Goal: Task Accomplishment & Management: Use online tool/utility

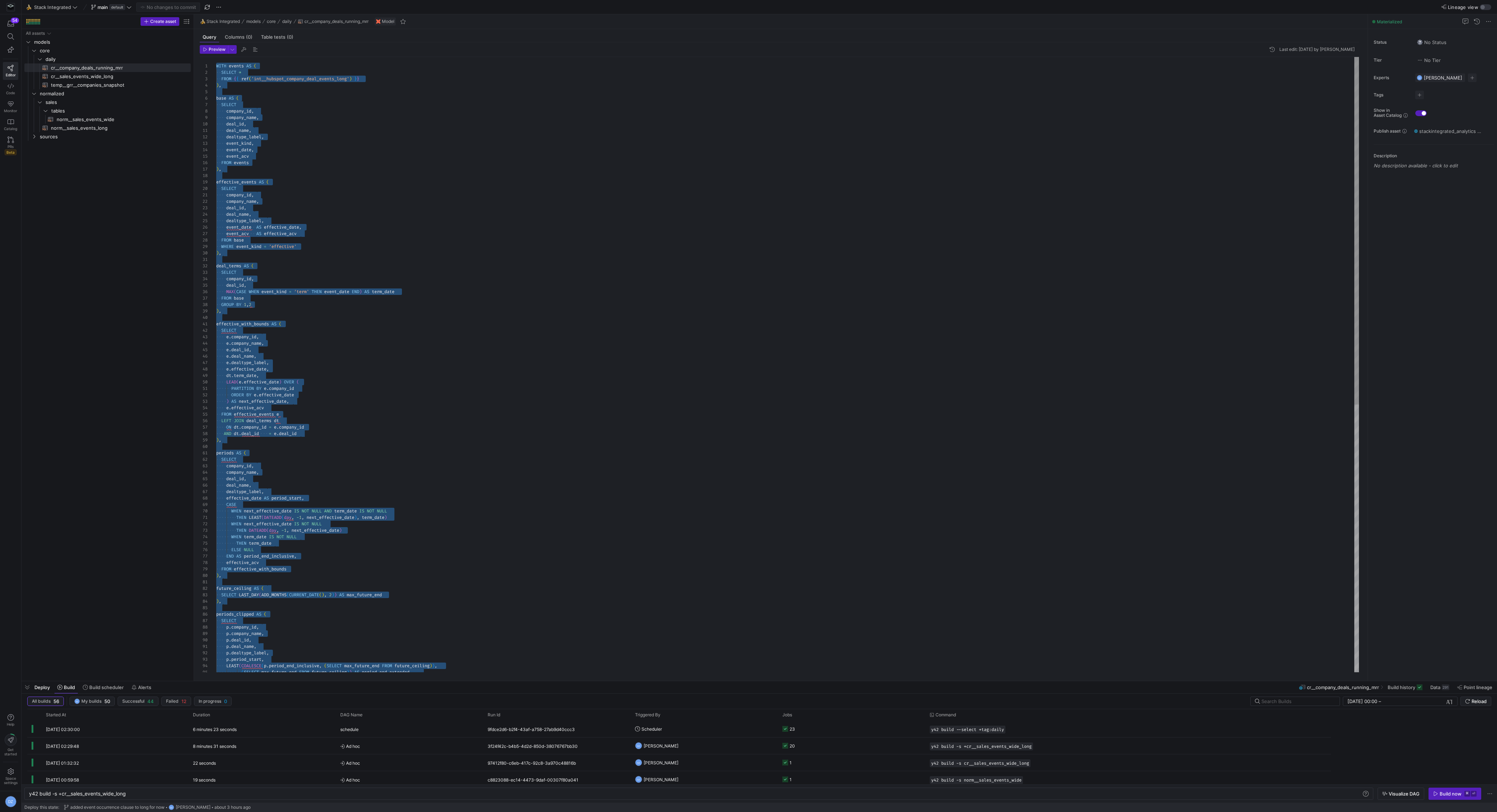
scroll to position [0, 98]
type textarea "company_id, company_name, deal_id, deal_name, dealtype_label, event_date AS eff…"
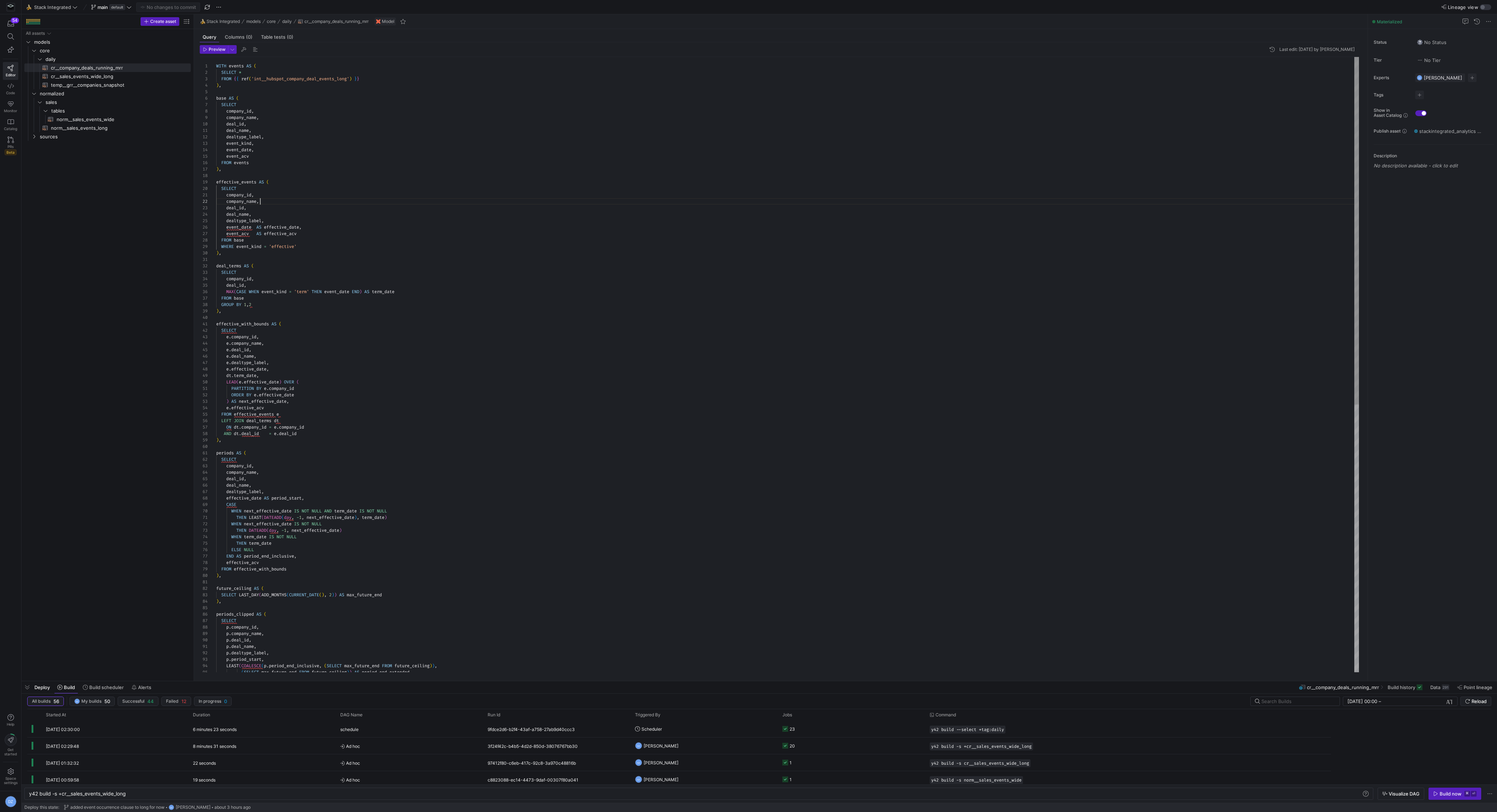
click at [393, 199] on div "THEN LEAST ( DATEADD ( day , - 1 , next_effective_date ) , term_date ) WHEN nex…" at bounding box center [788, 602] width 1143 height 1089
click at [157, 23] on span "Create asset" at bounding box center [163, 22] width 26 height 5
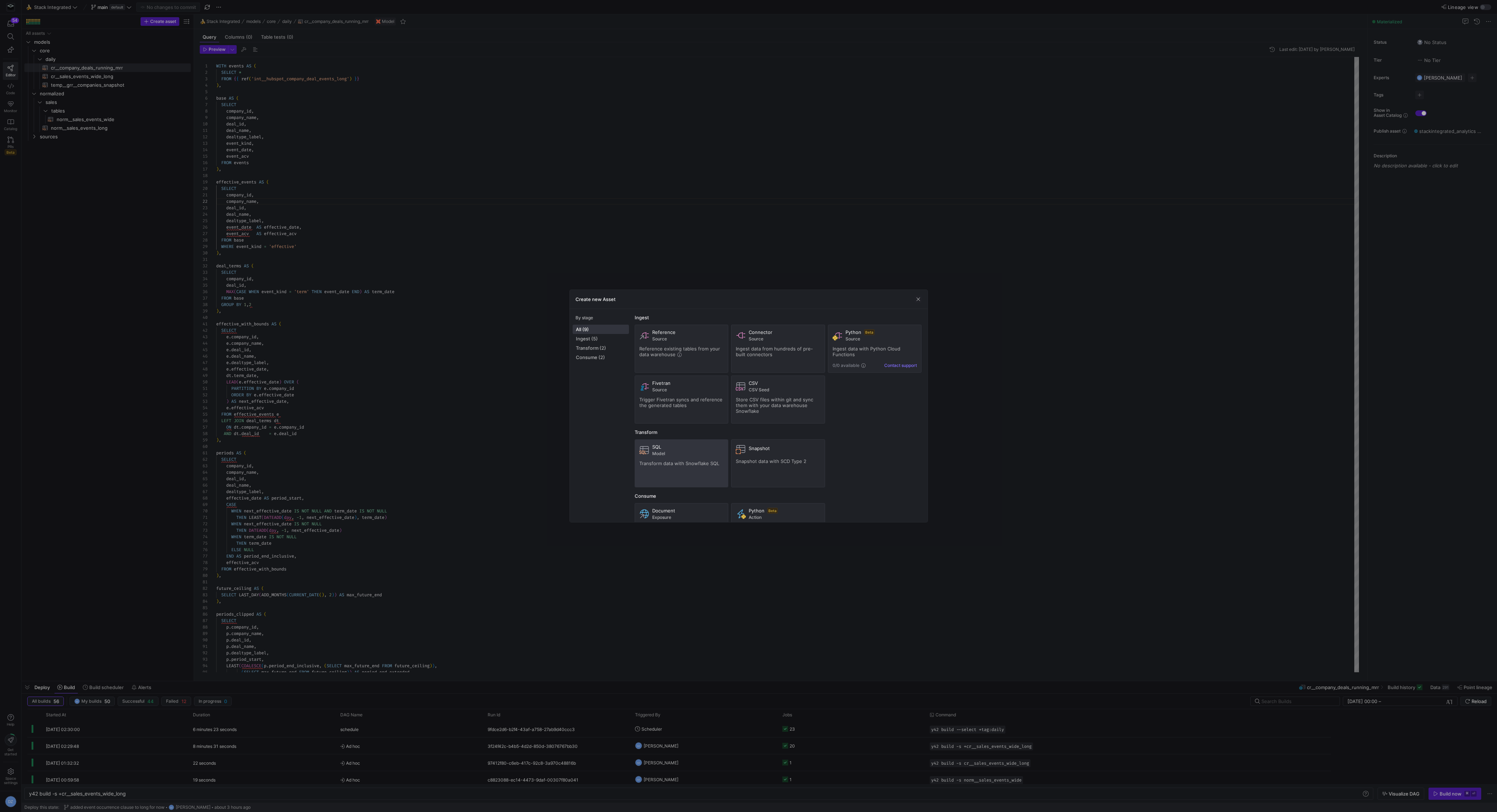
click at [674, 461] on span "Transform data with Snowflake SQL" at bounding box center [679, 463] width 80 height 6
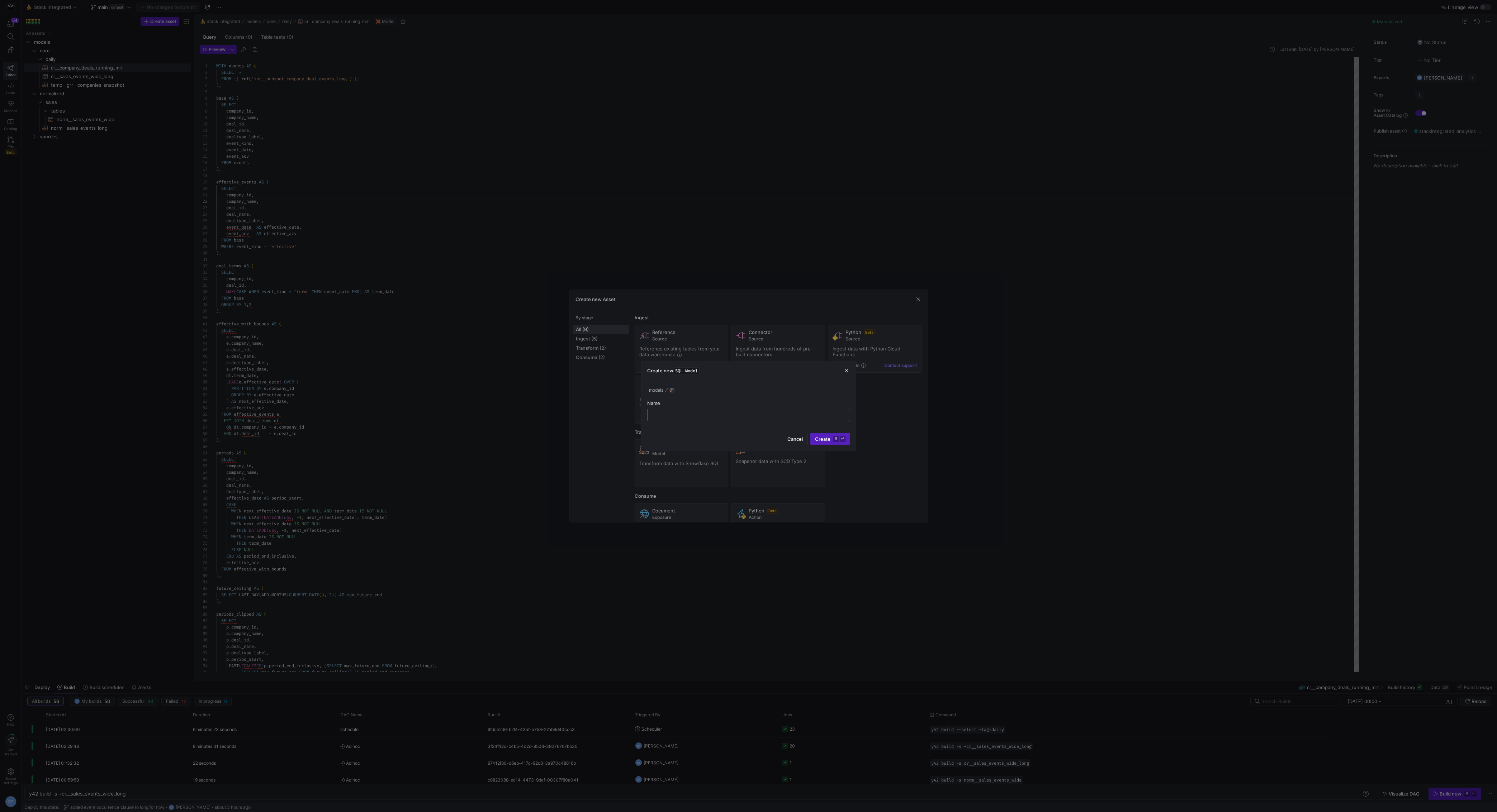
click at [680, 415] on input "text" at bounding box center [749, 415] width 191 height 6
click at [682, 415] on input "text" at bounding box center [749, 415] width 191 height 6
click at [724, 414] on input "cr__churned_" at bounding box center [749, 415] width 191 height 6
type input "cr__churned_associations"
click at [836, 437] on kbd "⌘" at bounding box center [836, 438] width 6 height 6
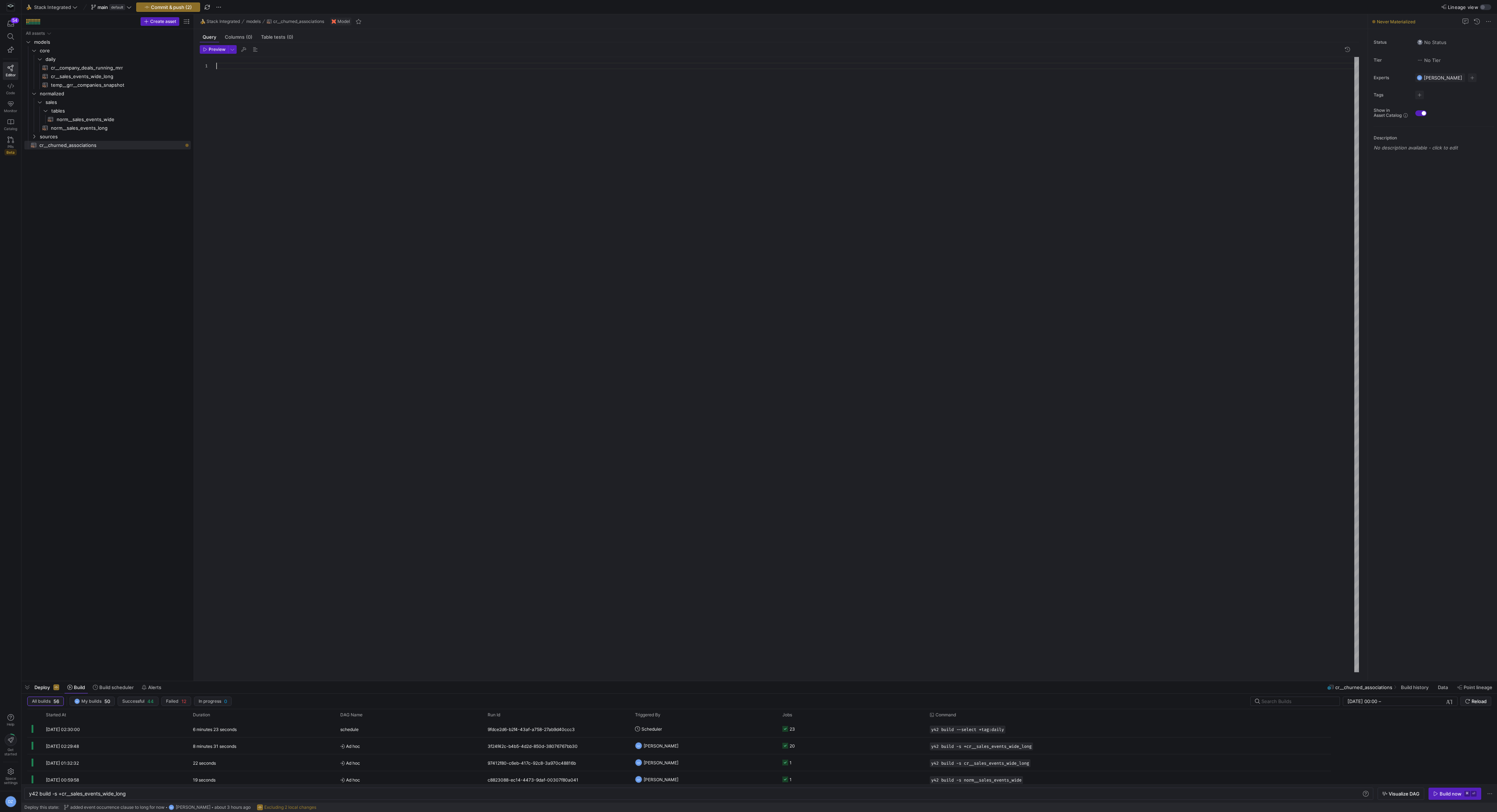
click at [622, 309] on div at bounding box center [788, 365] width 1143 height 616
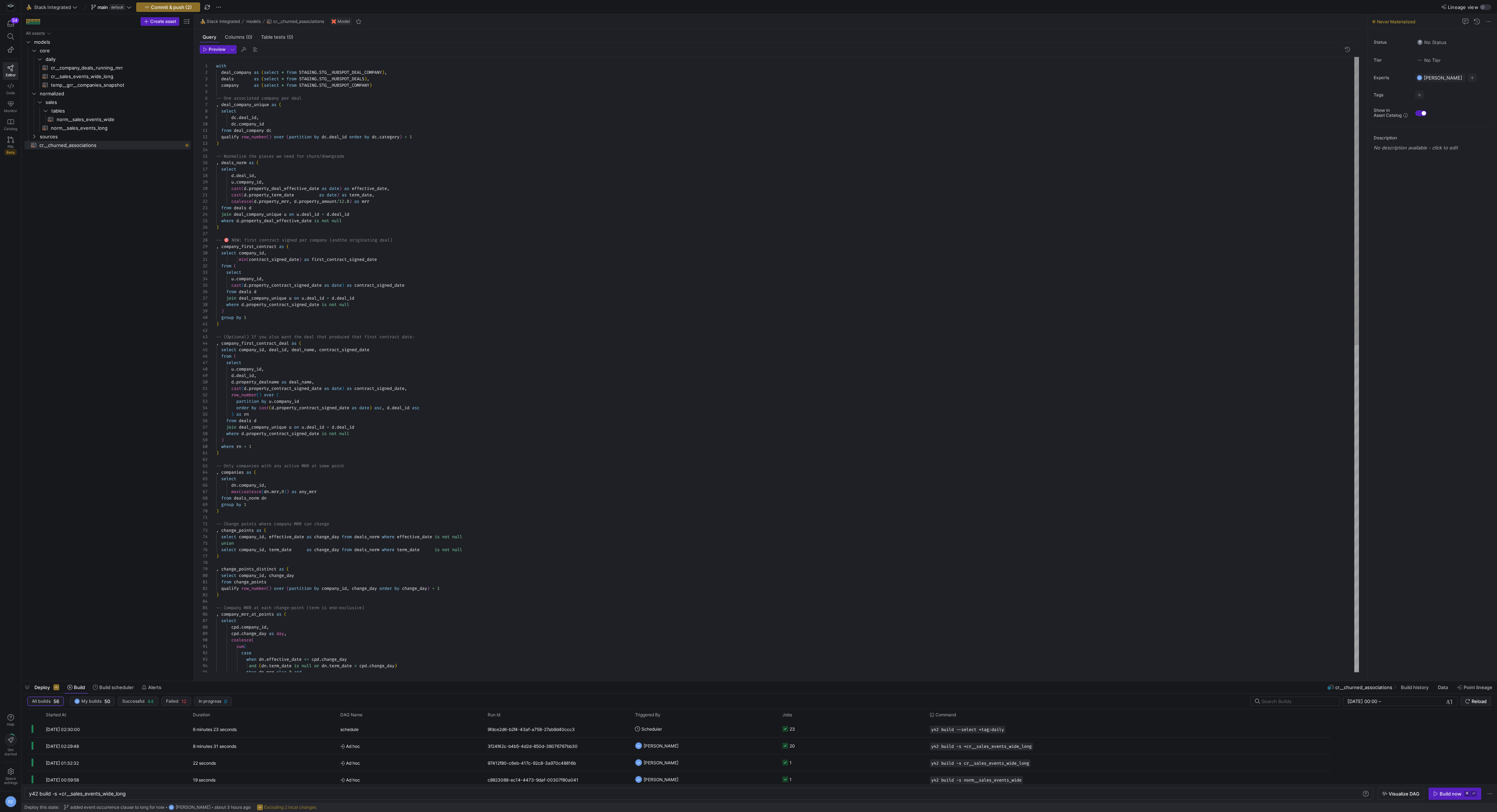
click at [299, 73] on div "-- Change points where company MRR can change , change_points as ( select compa…" at bounding box center [788, 715] width 1143 height 1315
click at [300, 78] on div "-- Change points where company MRR can change , change_points as ( select compa…" at bounding box center [788, 715] width 1143 height 1315
click at [400, 73] on div "-- Change points where company MRR can change , change_points as ( select compa…" at bounding box center [788, 715] width 1143 height 1315
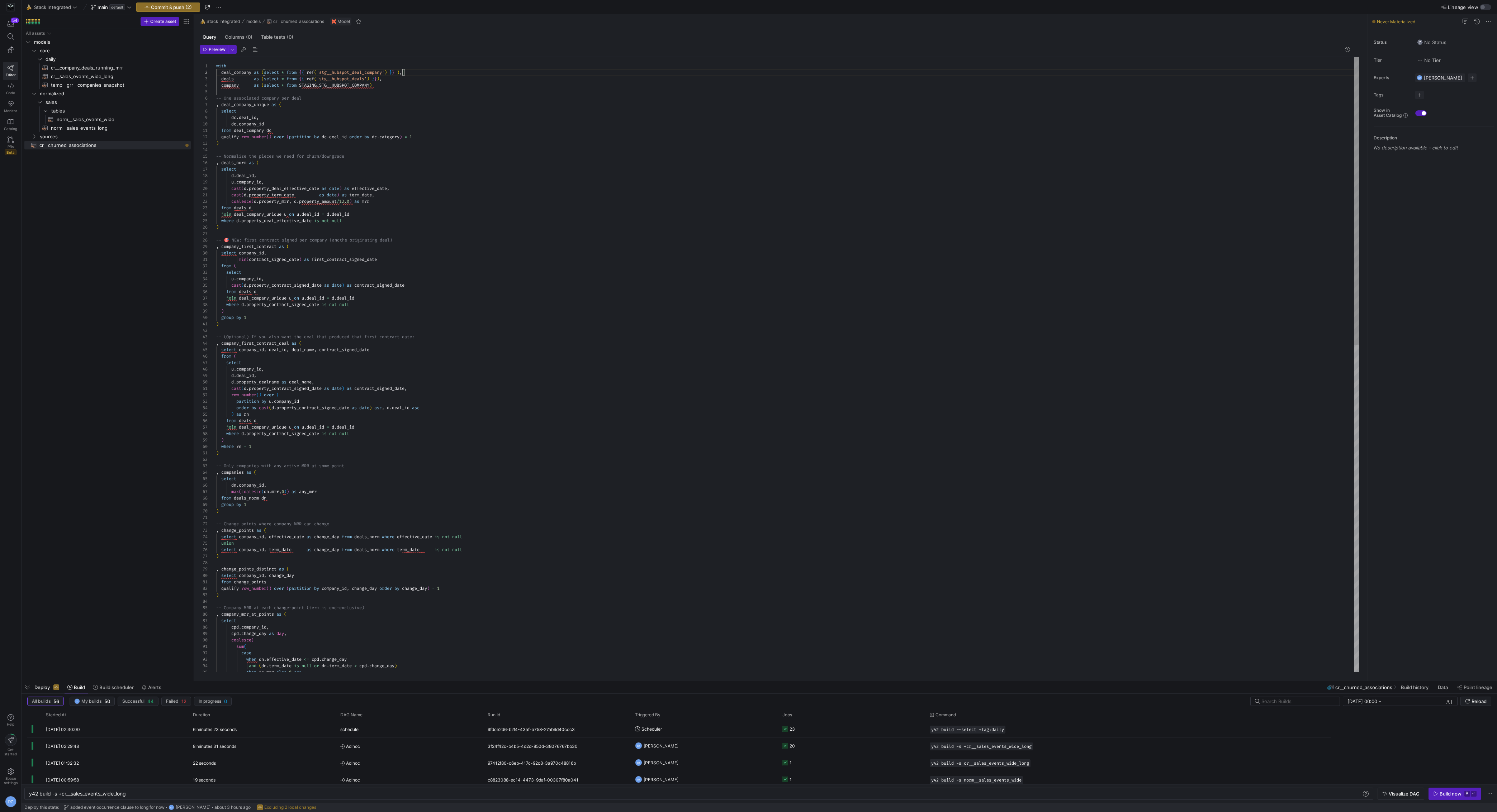
scroll to position [6, 183]
click at [299, 84] on div "-- Change points where company MRR can change , change_points as ( select compa…" at bounding box center [788, 715] width 1143 height 1315
click at [321, 115] on div "-- Change points where company MRR can change , change_points as ( select compa…" at bounding box center [788, 715] width 1143 height 1315
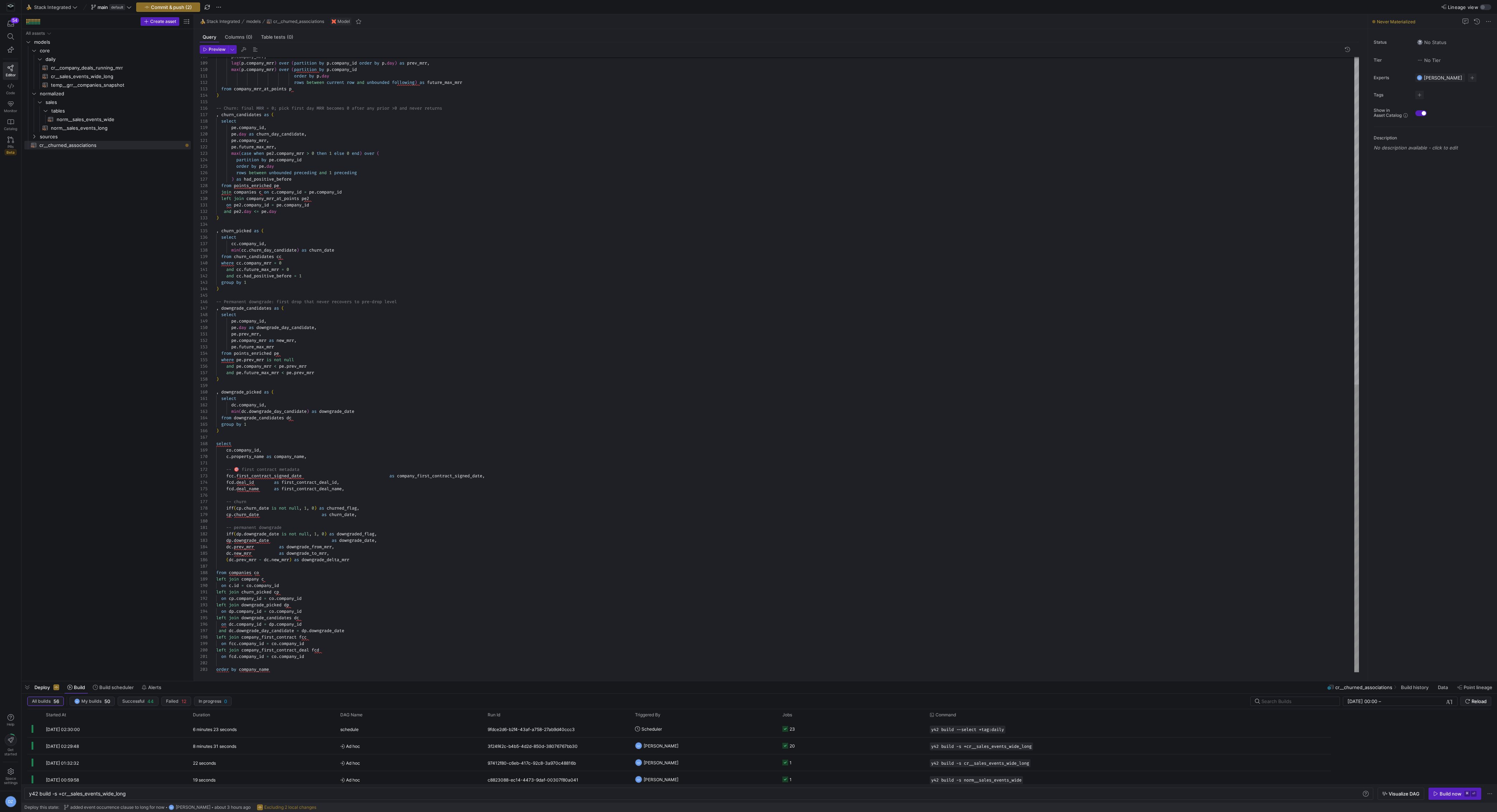
click at [447, 577] on div "p . company_mrr , lag ( p . company_mrr ) over ( partition by p . company_id or…" at bounding box center [788, 15] width 1143 height 1315
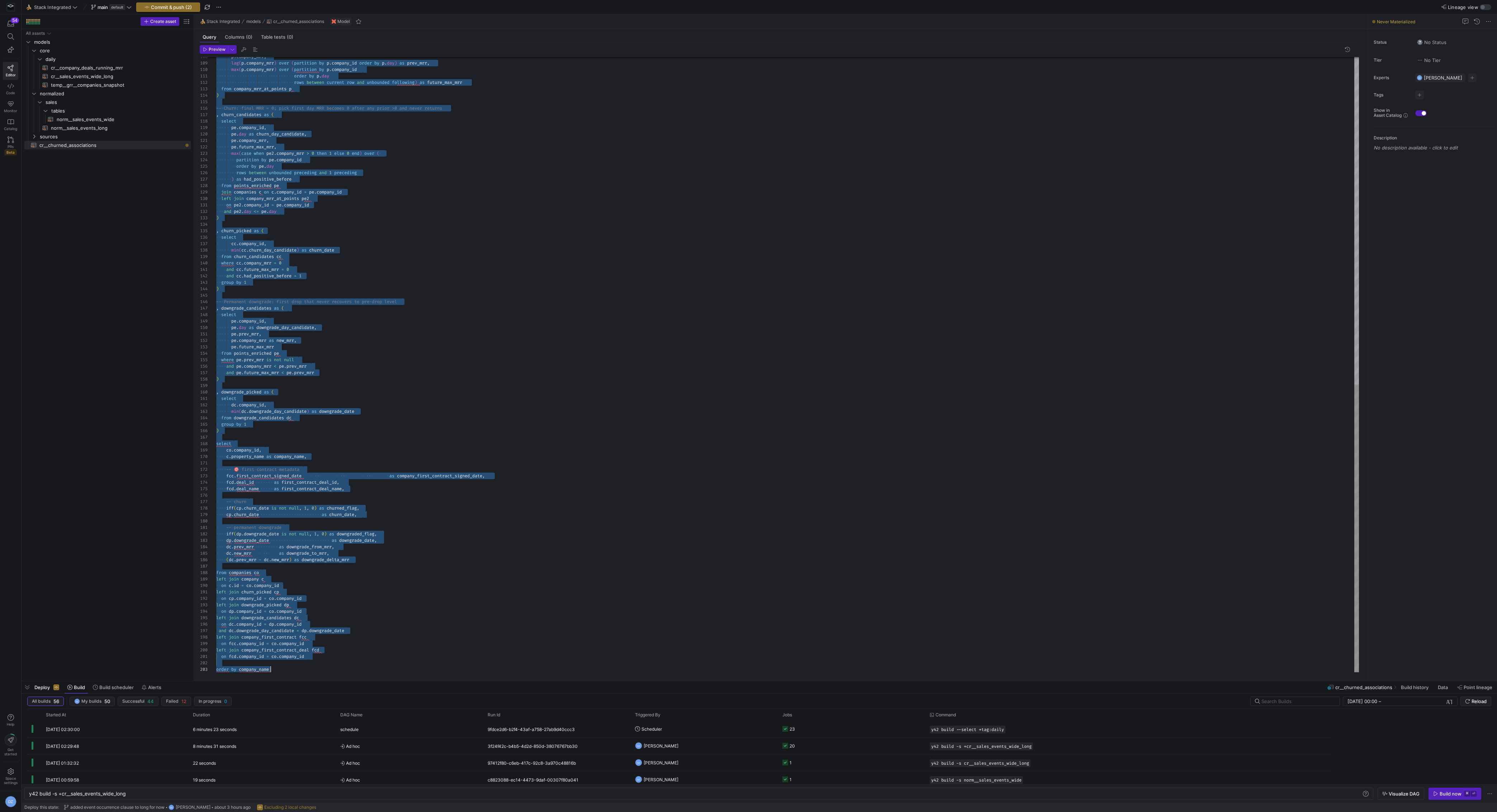
scroll to position [0, 54]
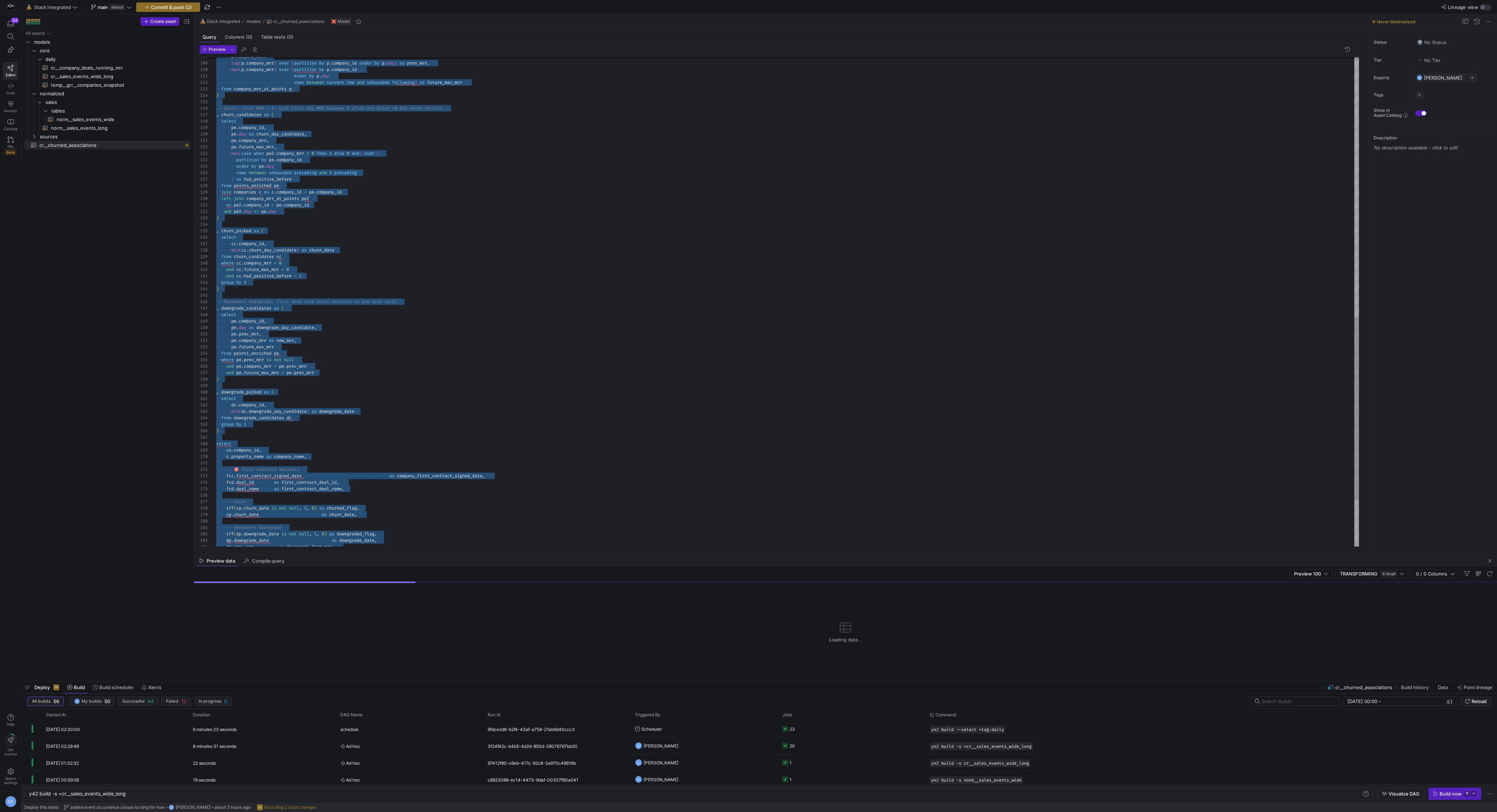
click at [511, 492] on div "p . company_mrr , lag ( p . company_mrr ) over ( partition by p . company_id or…" at bounding box center [788, 15] width 1143 height 1315
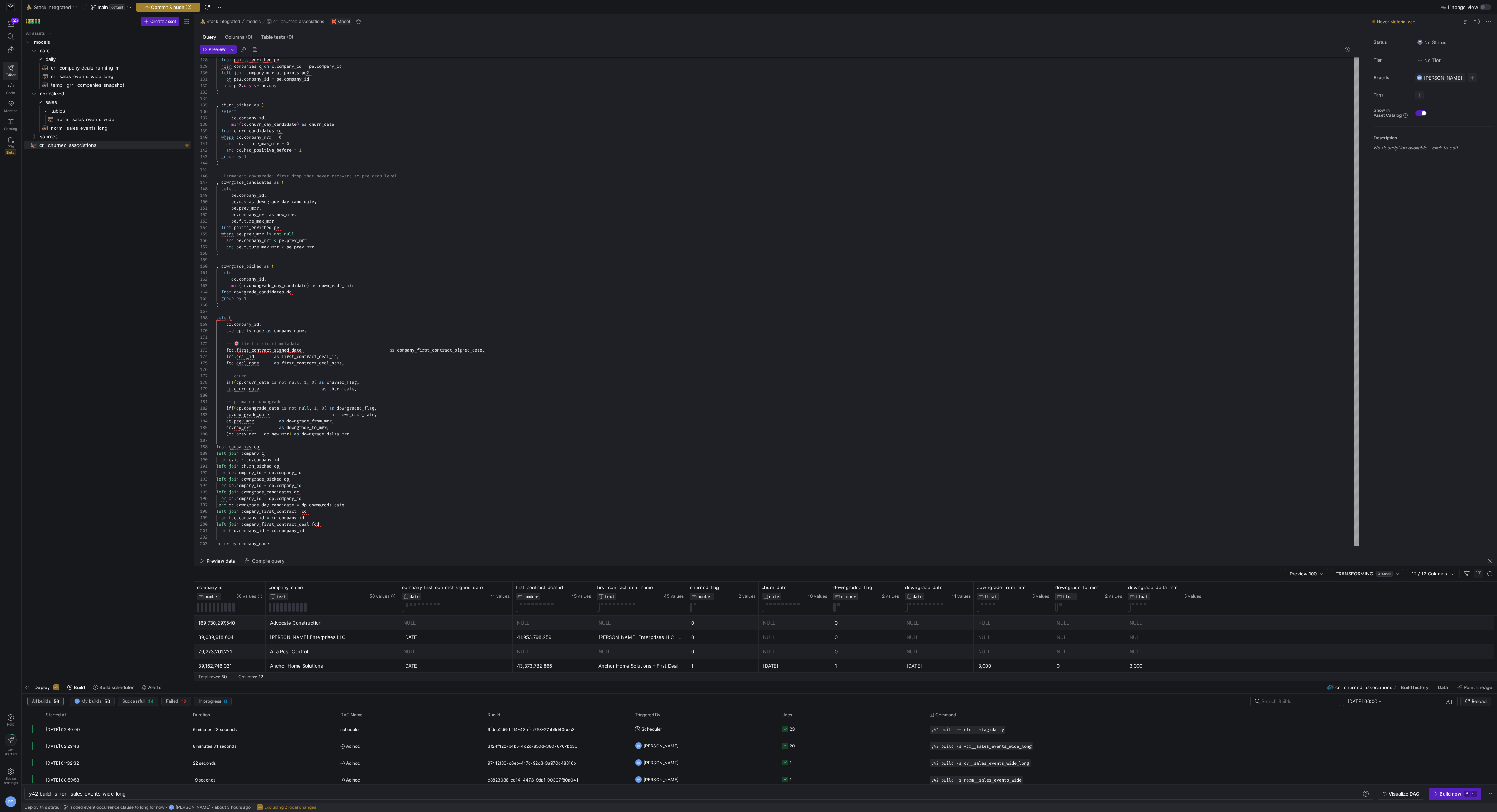
click at [174, 8] on span "Commit & push (2)" at bounding box center [171, 7] width 41 height 6
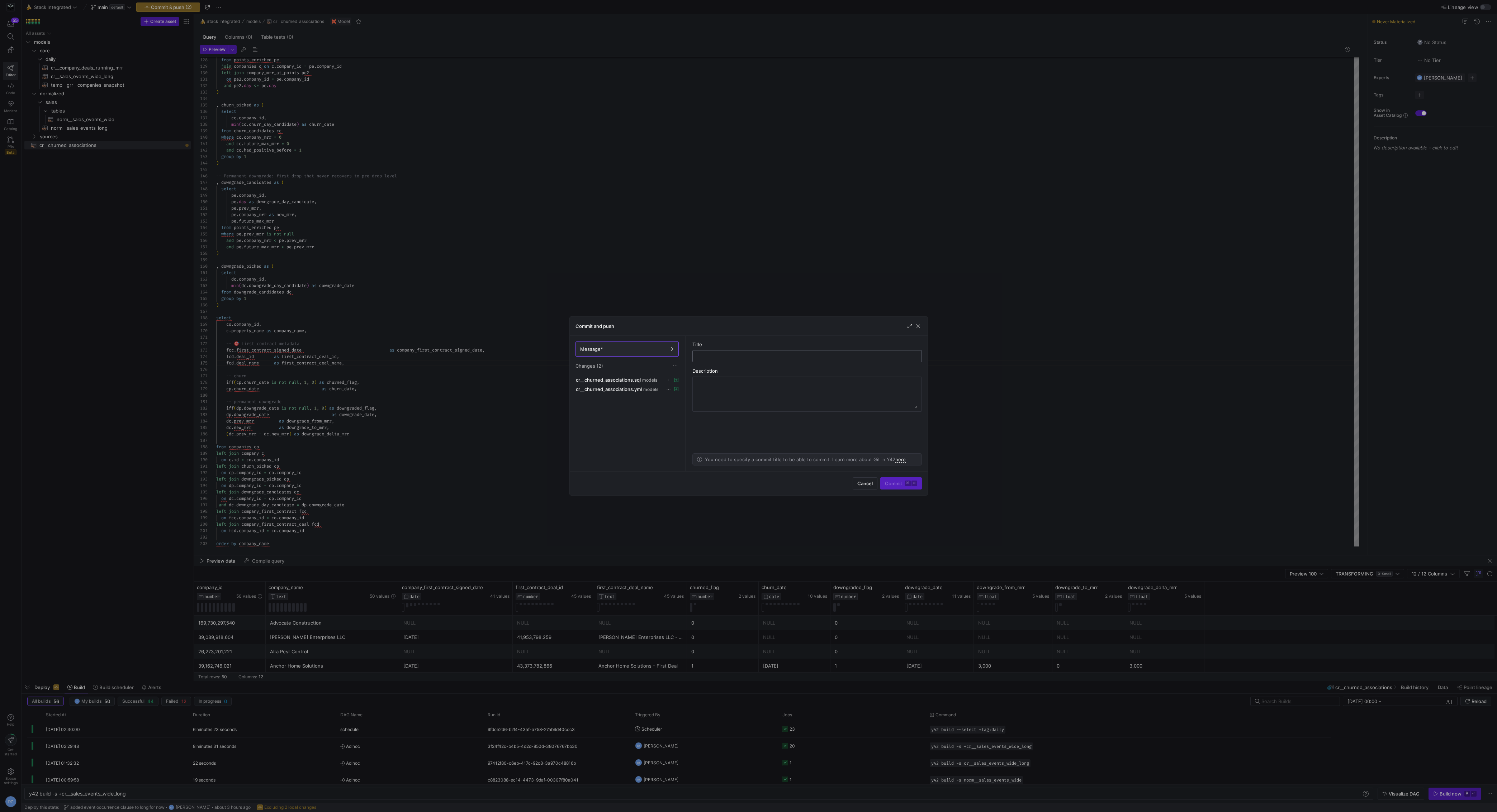
click at [727, 356] on input "text" at bounding box center [806, 356] width 217 height 6
click at [581, 255] on div at bounding box center [749, 406] width 1497 height 812
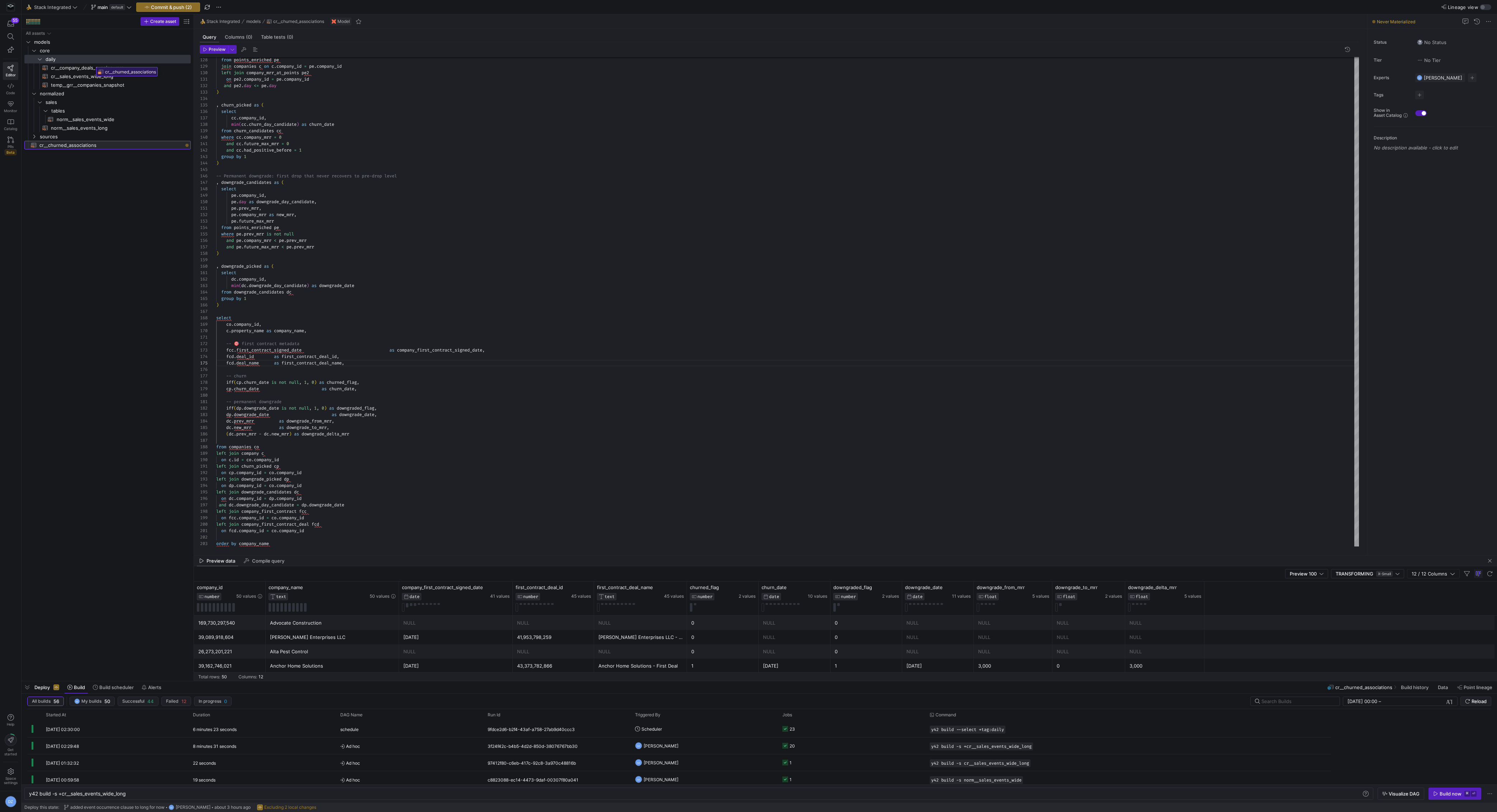
drag, startPoint x: 97, startPoint y: 144, endPoint x: 94, endPoint y: 64, distance: 80.1
type textarea "and cc.future_max_mrr = 0 and cc.had_positive_before = 1 group by 1 ) -- Perman…"
click at [179, 10] on span "Commit & push (2)" at bounding box center [171, 7] width 41 height 6
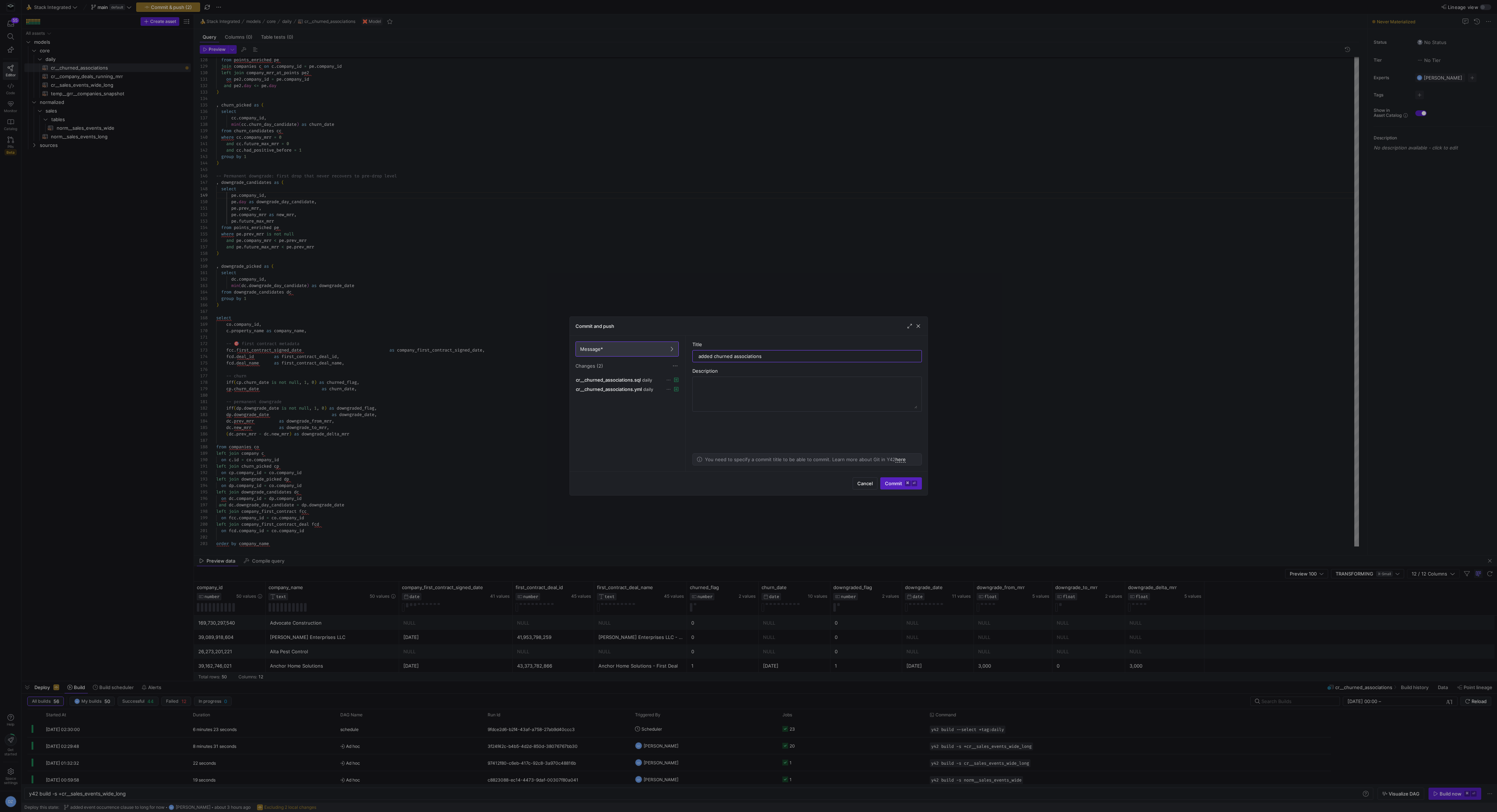
type input "added churned associations"
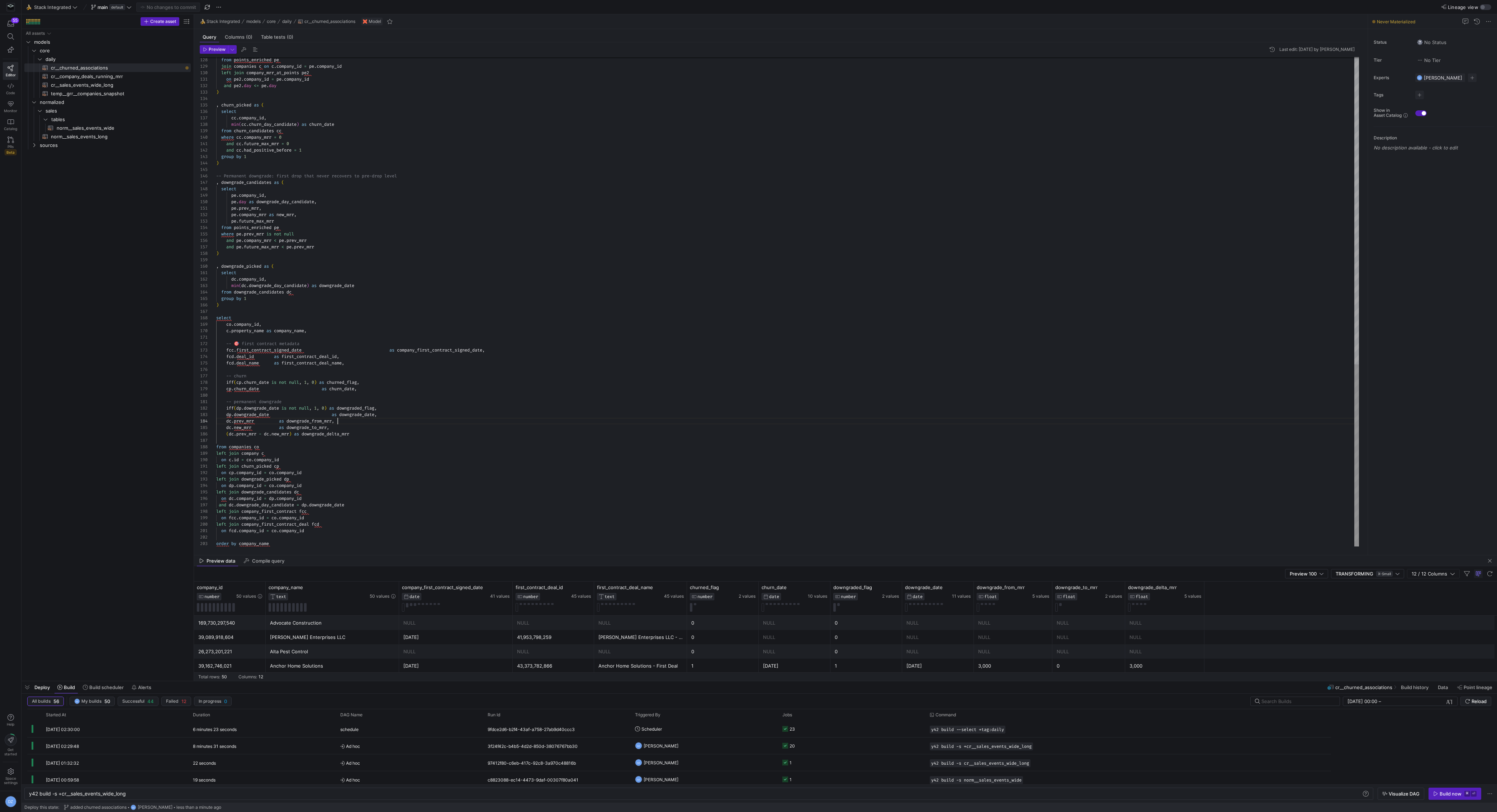
click at [1459, 790] on span "button" at bounding box center [1455, 794] width 52 height 11
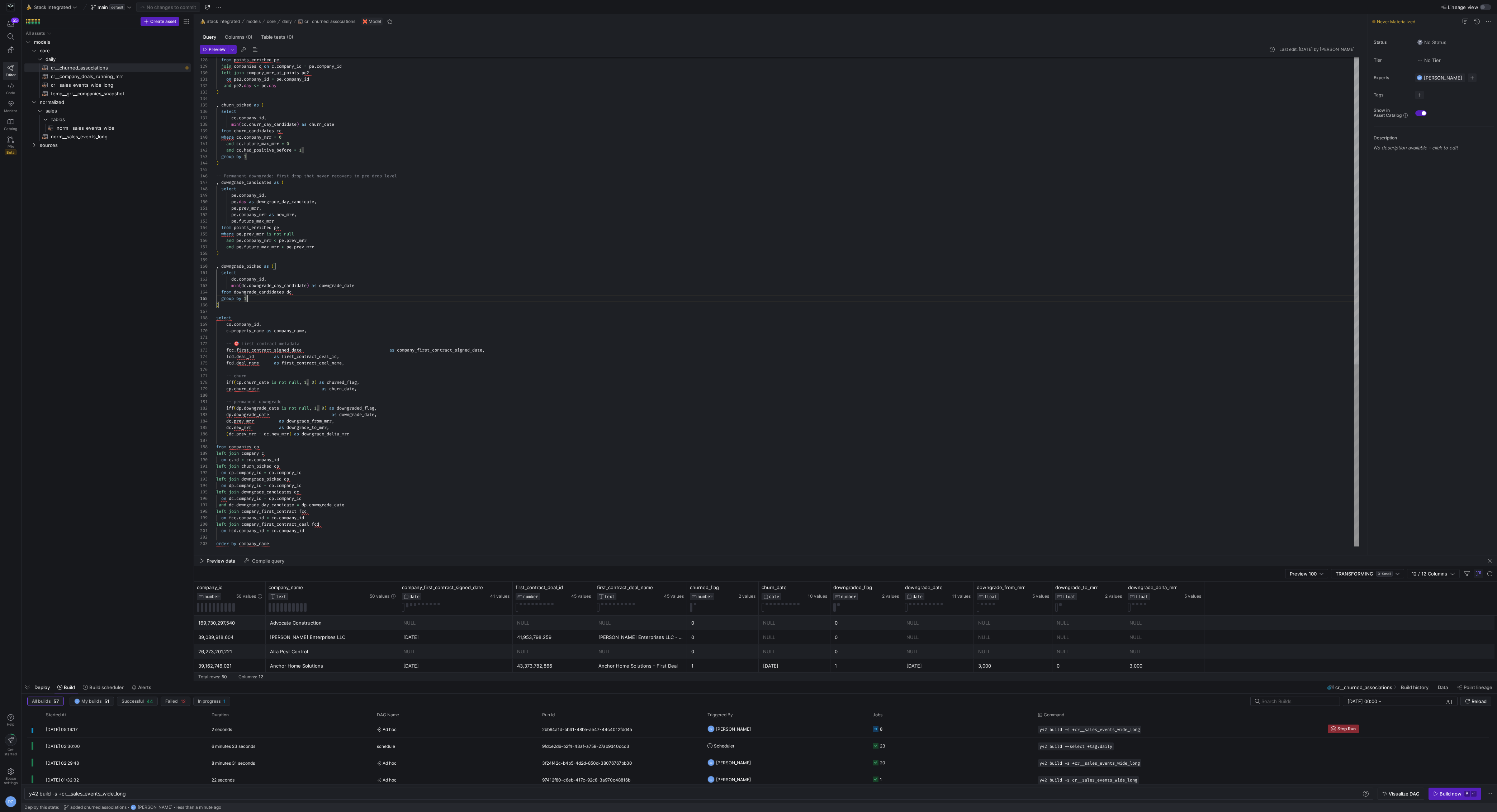
type textarea "pe.prev_mrr, [DOMAIN_NAME]_mrr as new_mrr, pe.future_max_mrr from points_enrich…"
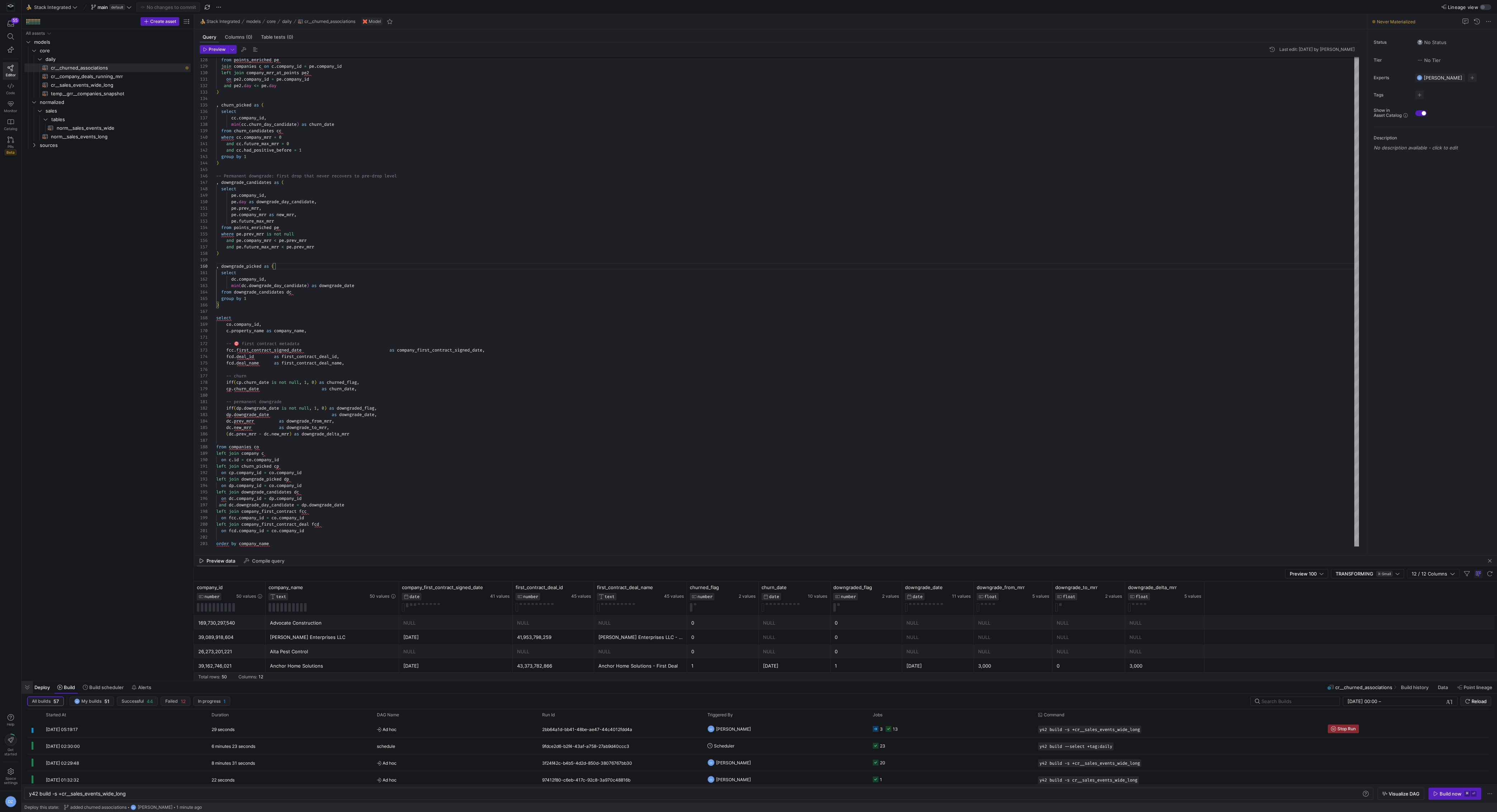
click at [22, 688] on span "button" at bounding box center [27, 687] width 11 height 12
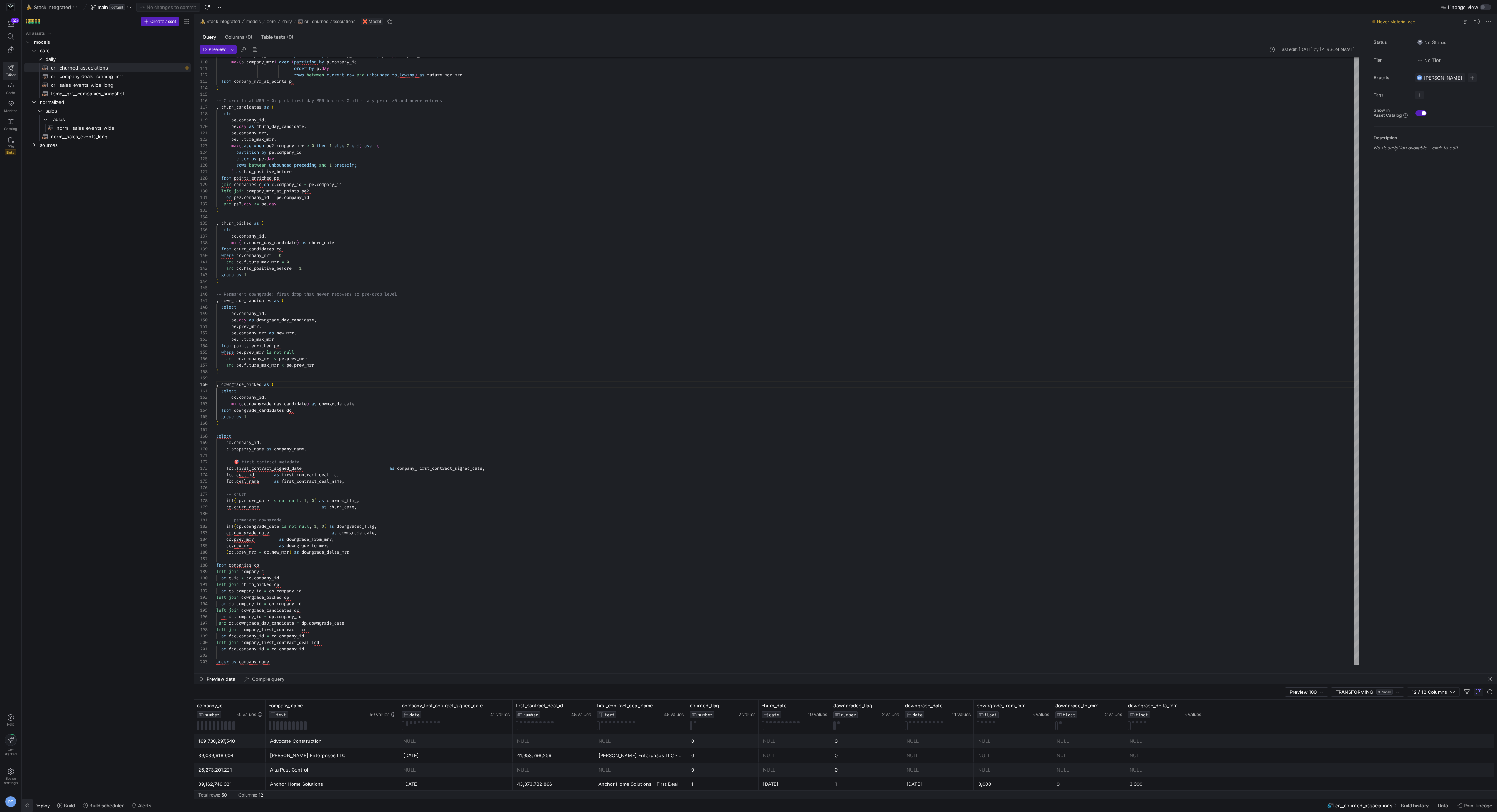
click at [27, 806] on span "button" at bounding box center [27, 806] width 11 height 12
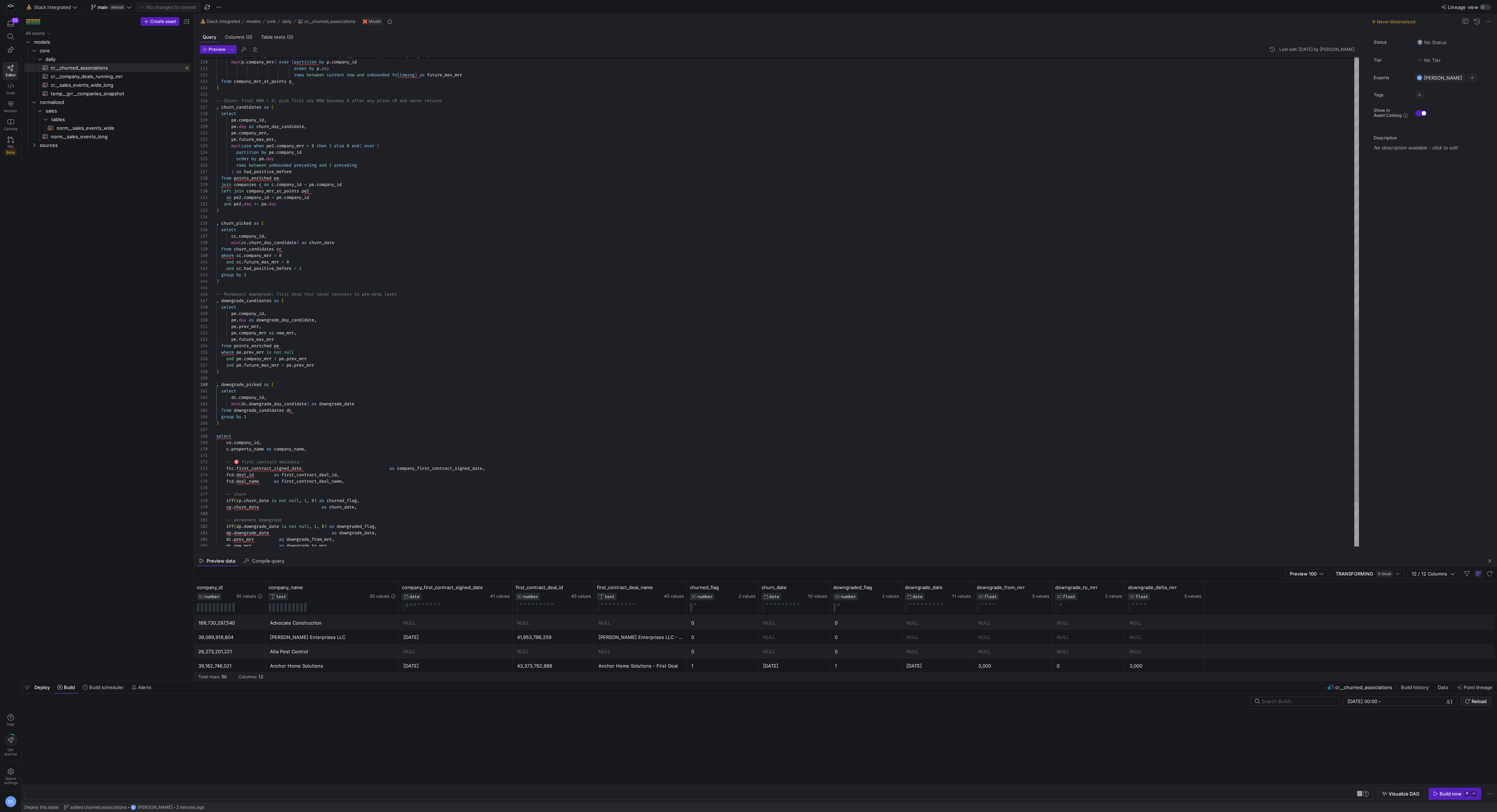
scroll to position [0, 90]
click at [1443, 792] on div "Build now" at bounding box center [1450, 794] width 22 height 6
